Goal: Information Seeking & Learning: Learn about a topic

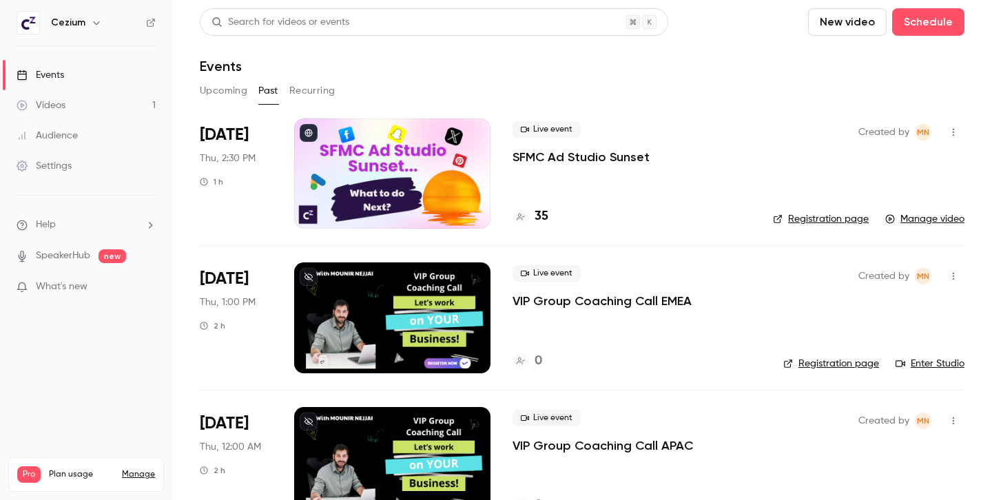
click at [546, 217] on h4 "35" at bounding box center [541, 216] width 14 height 19
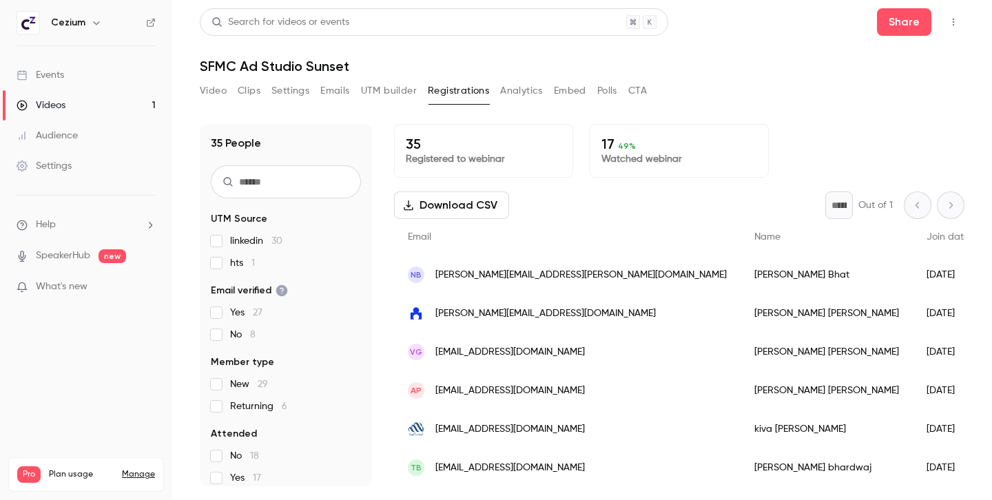
click at [518, 99] on button "Analytics" at bounding box center [521, 91] width 43 height 22
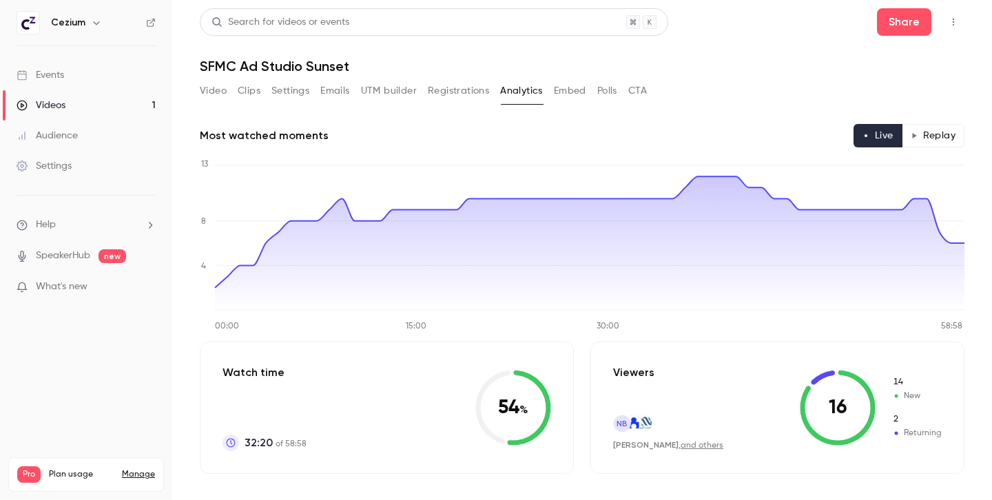
click at [924, 130] on button "Replay" at bounding box center [933, 135] width 63 height 23
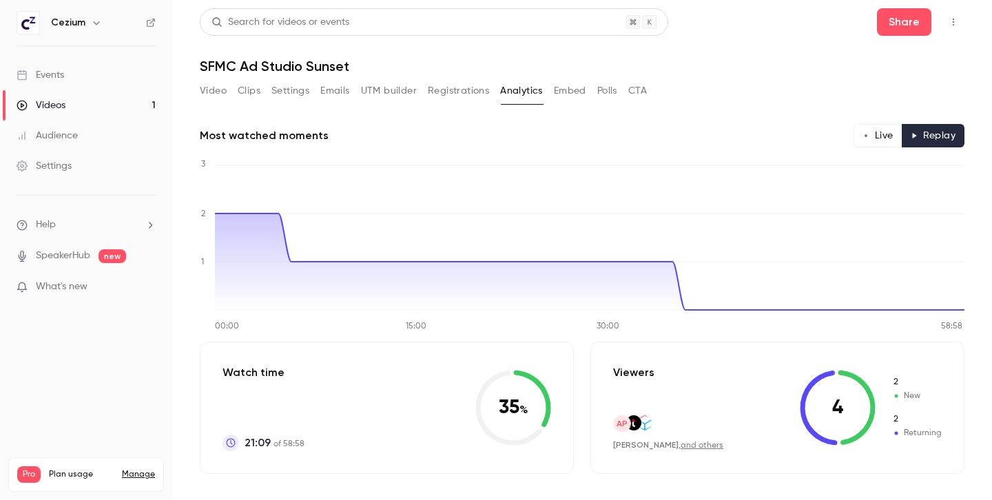
click at [639, 94] on button "CTA" at bounding box center [637, 91] width 19 height 22
